Goal: Use online tool/utility

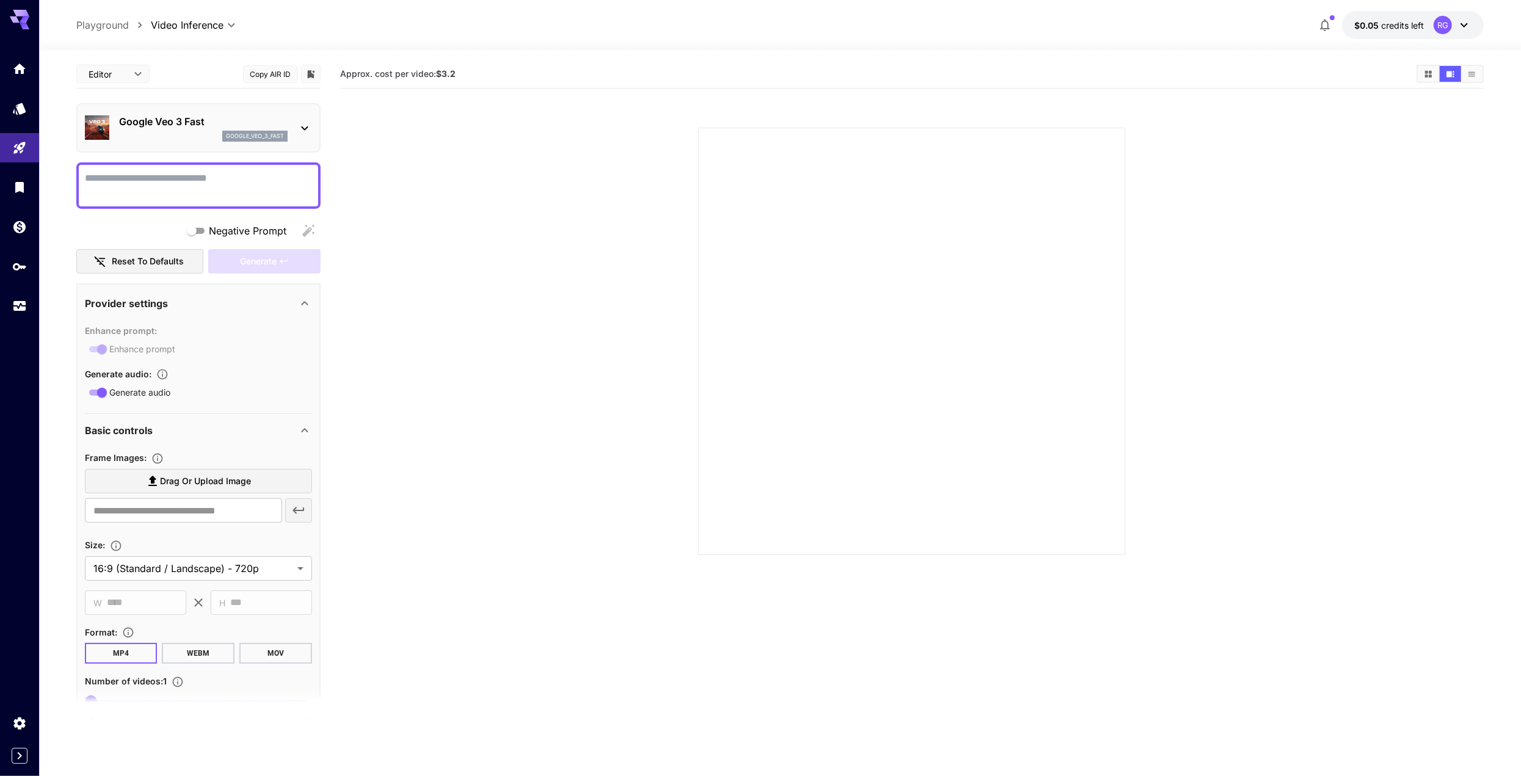
click at [98, 23] on p "Playground" at bounding box center [102, 25] width 52 height 15
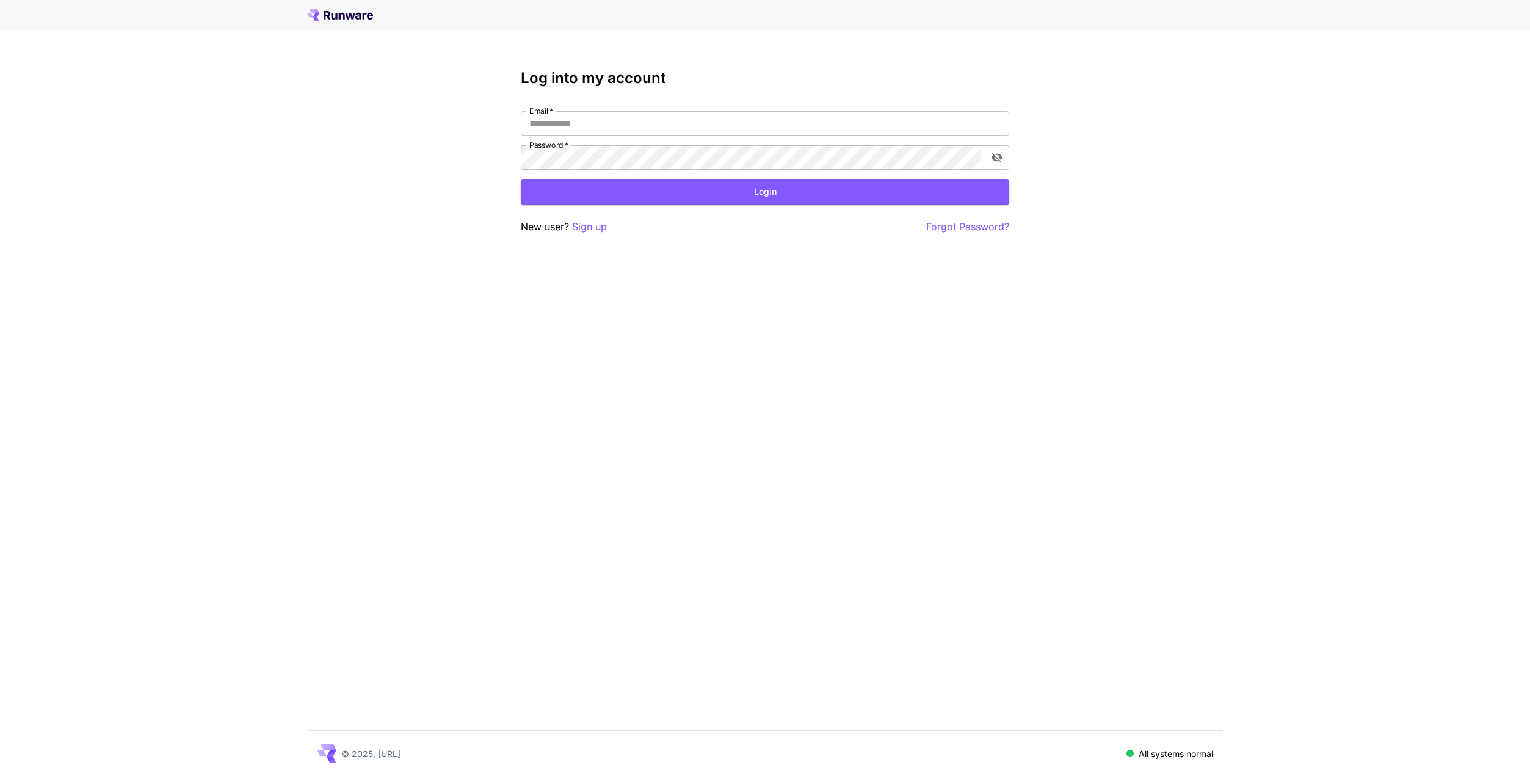
type input "**********"
click at [764, 191] on button "Login" at bounding box center [765, 191] width 488 height 25
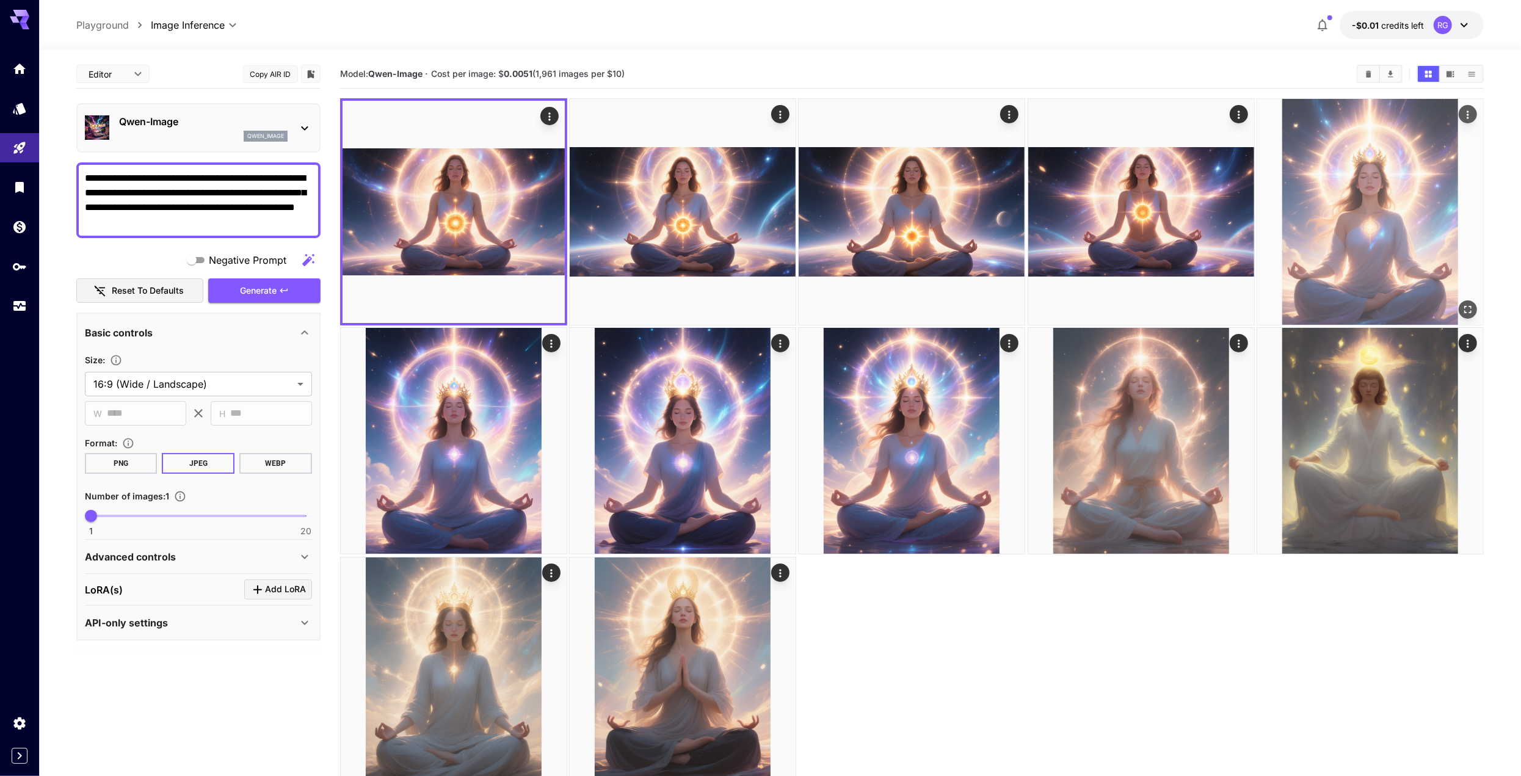
click at [1401, 237] on img at bounding box center [1370, 212] width 226 height 226
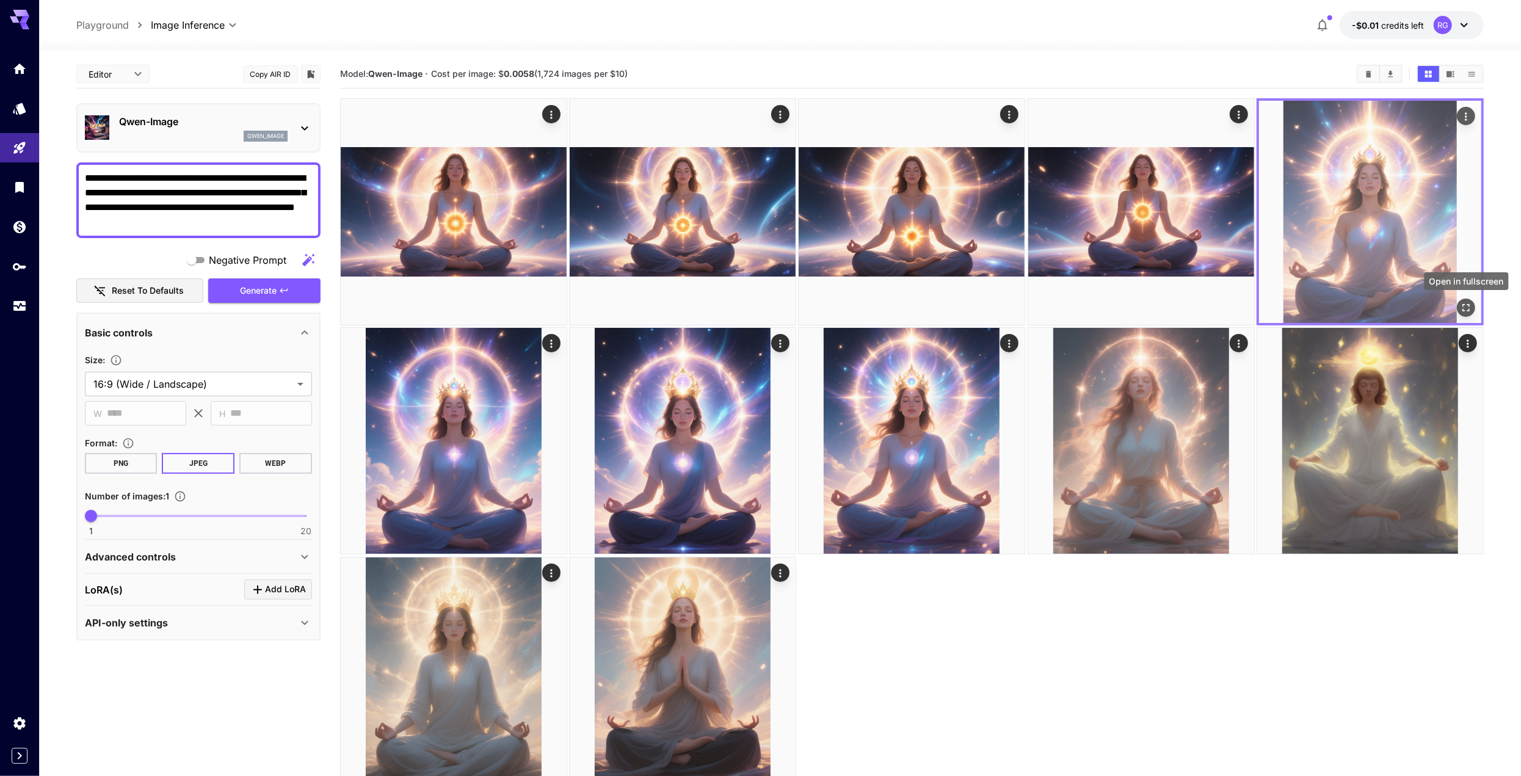
click at [1464, 313] on icon "Open in fullscreen" at bounding box center [1466, 308] width 12 height 12
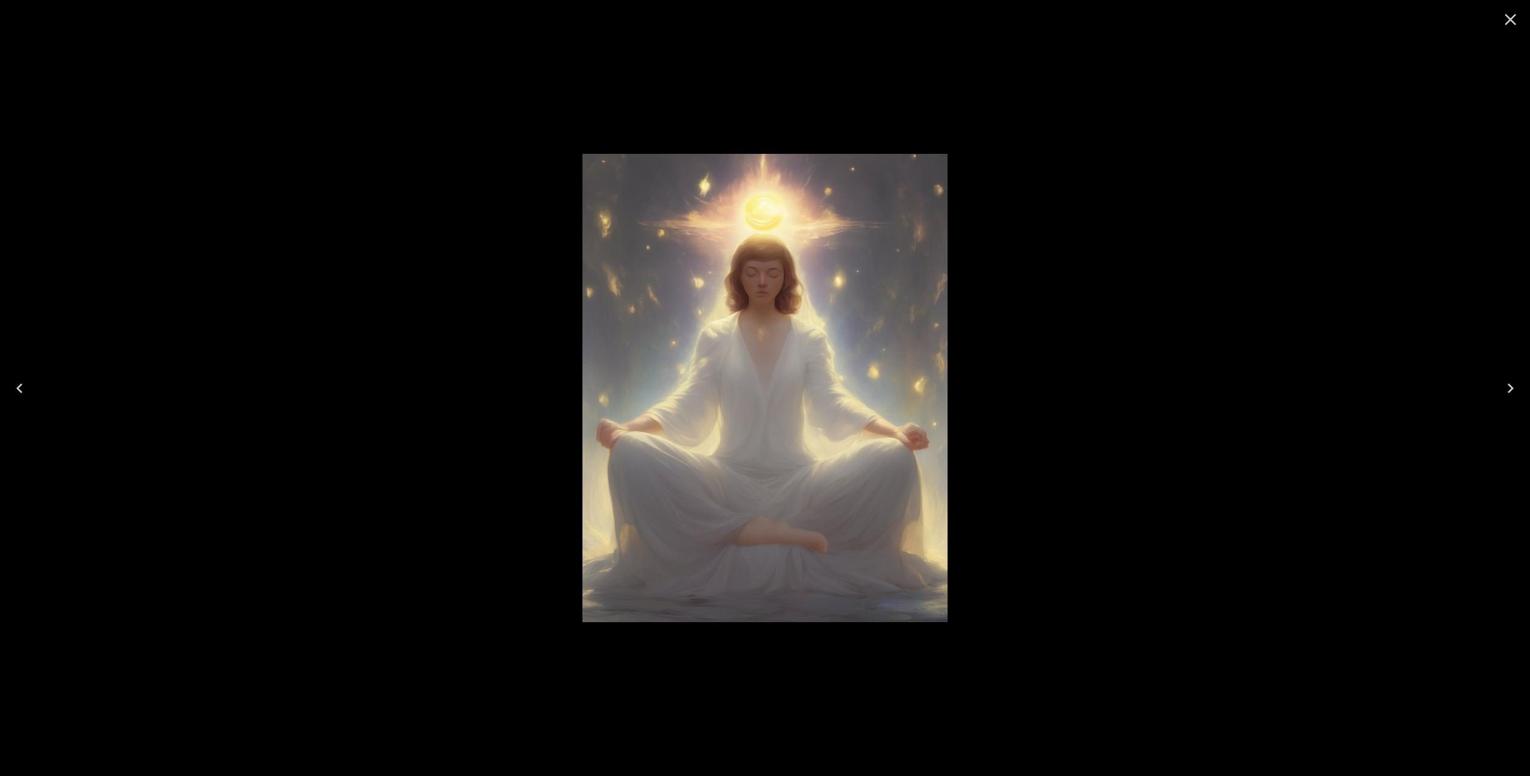
click at [1507, 16] on icon "Close" at bounding box center [1511, 20] width 12 height 12
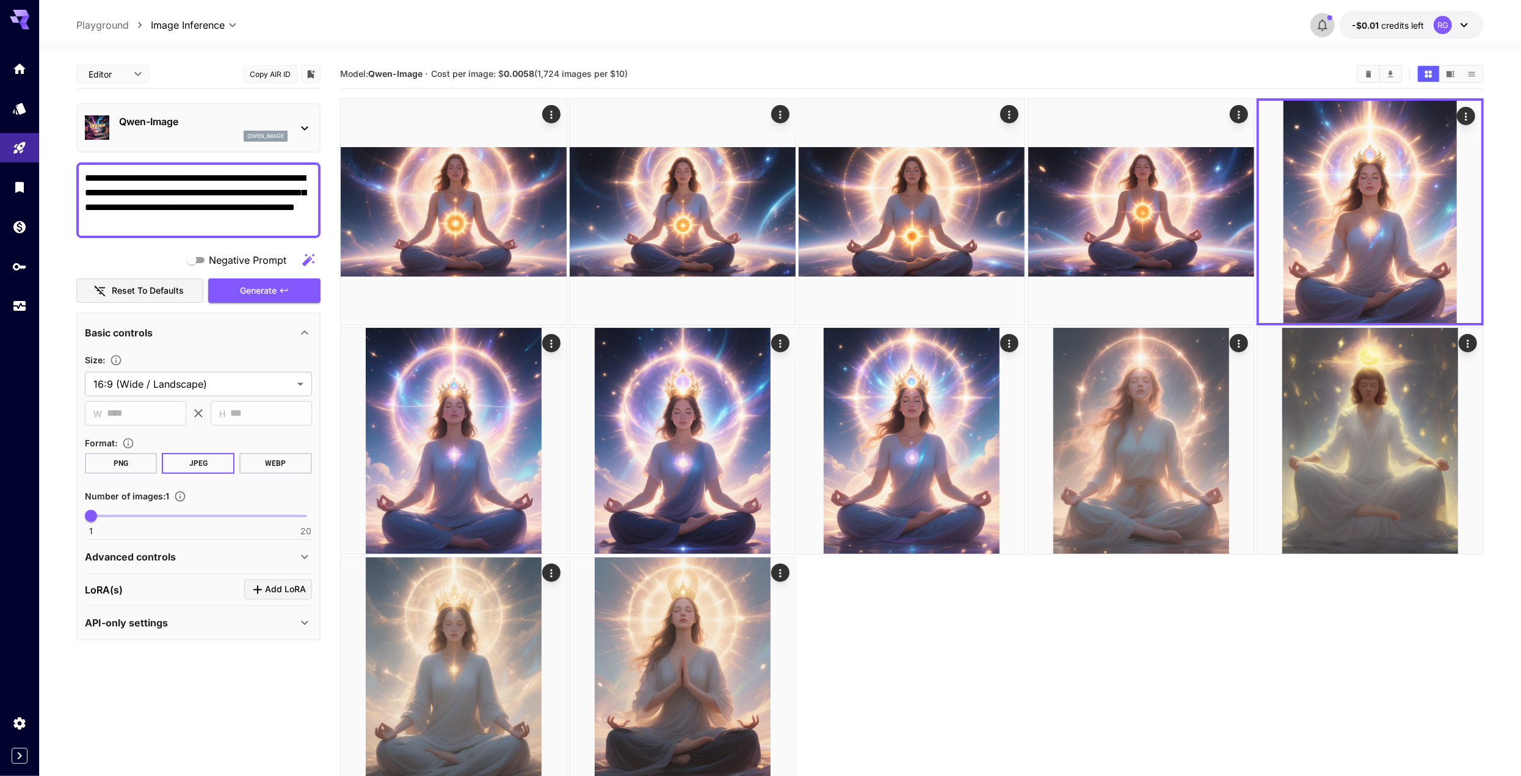
click at [1324, 23] on icon "button" at bounding box center [1322, 25] width 15 height 15
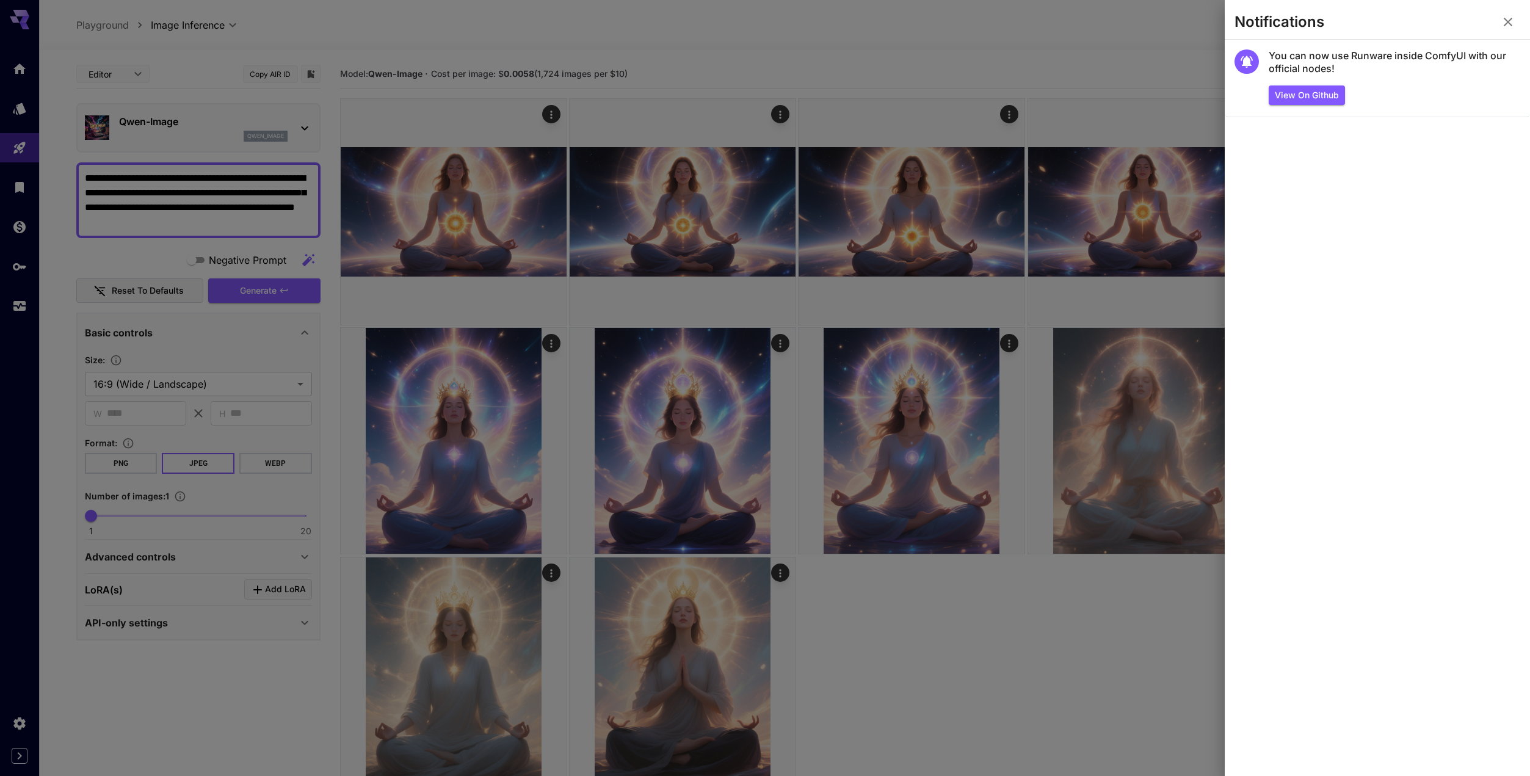
click at [106, 23] on div at bounding box center [765, 388] width 1530 height 776
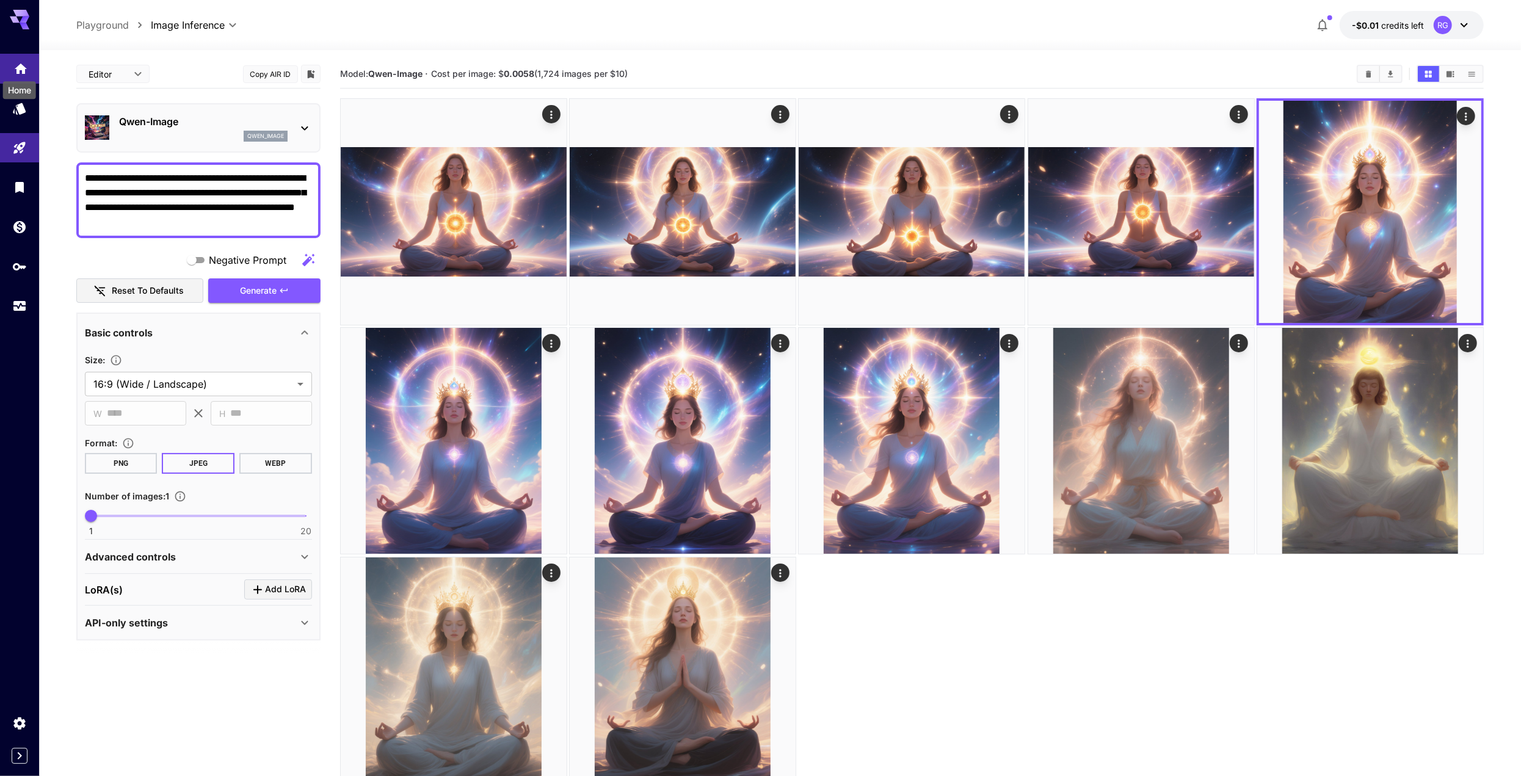
click at [17, 68] on icon "Home" at bounding box center [21, 65] width 12 height 10
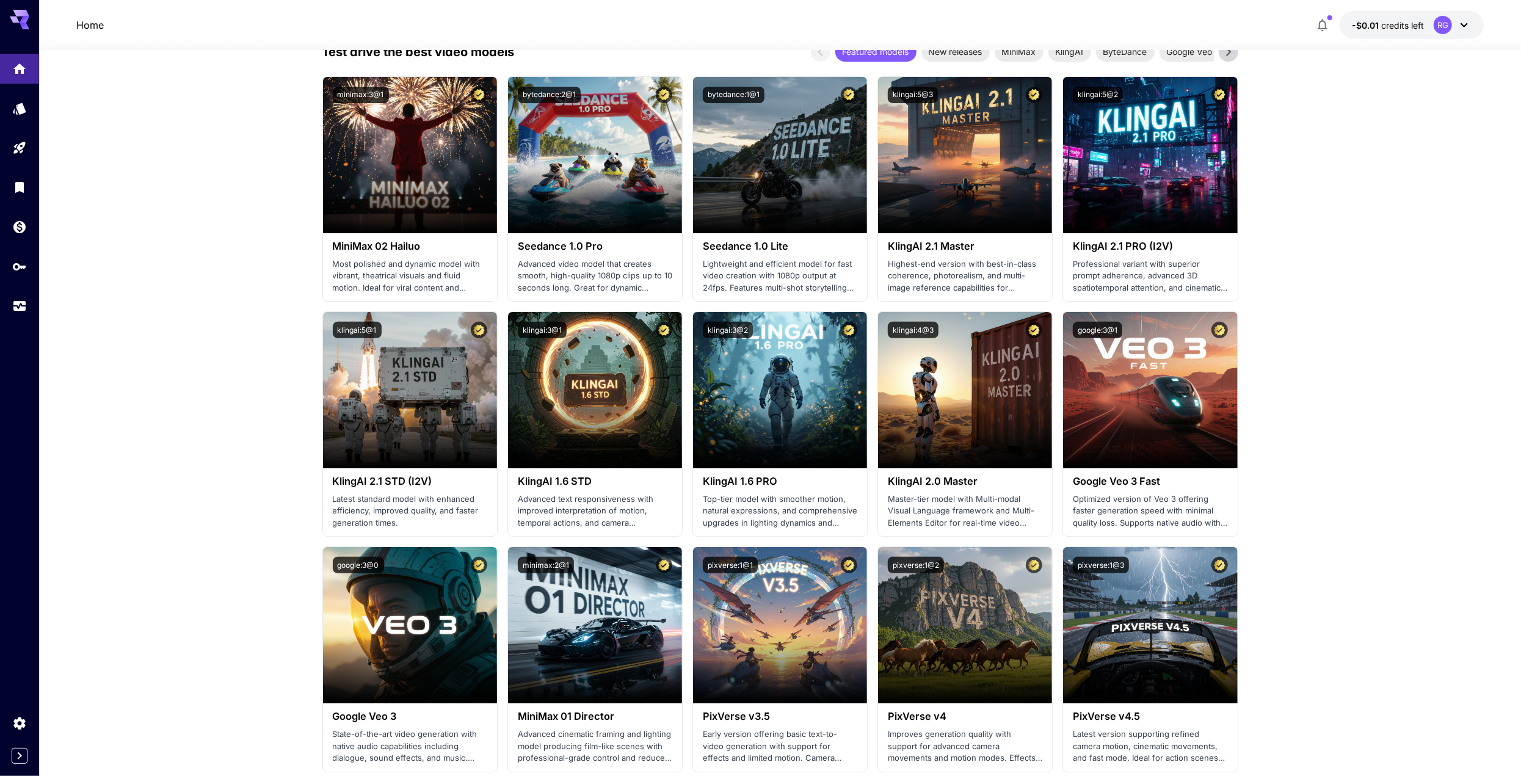
scroll to position [305, 0]
